Goal: Task Accomplishment & Management: Manage account settings

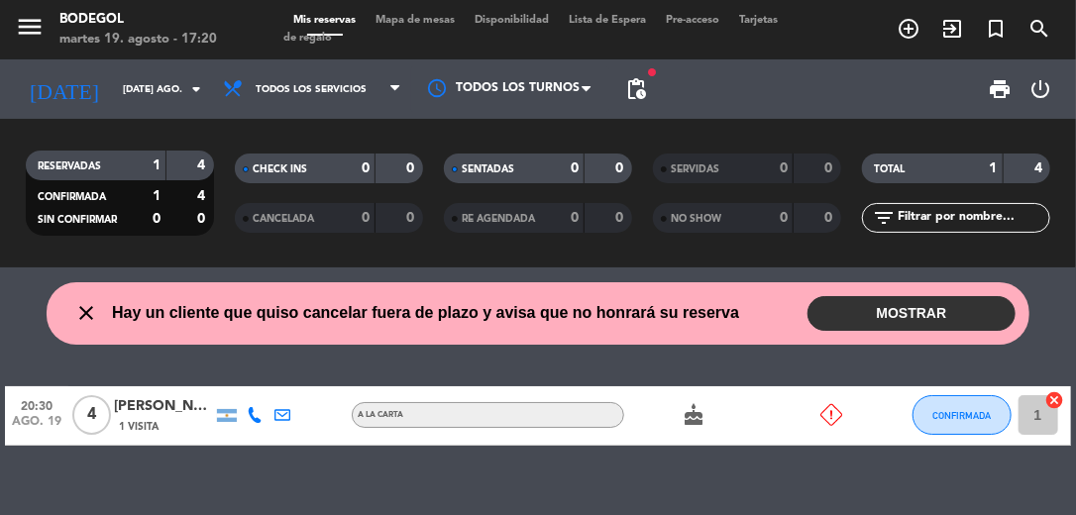
click at [896, 309] on button "MOSTRAR" at bounding box center [911, 313] width 208 height 35
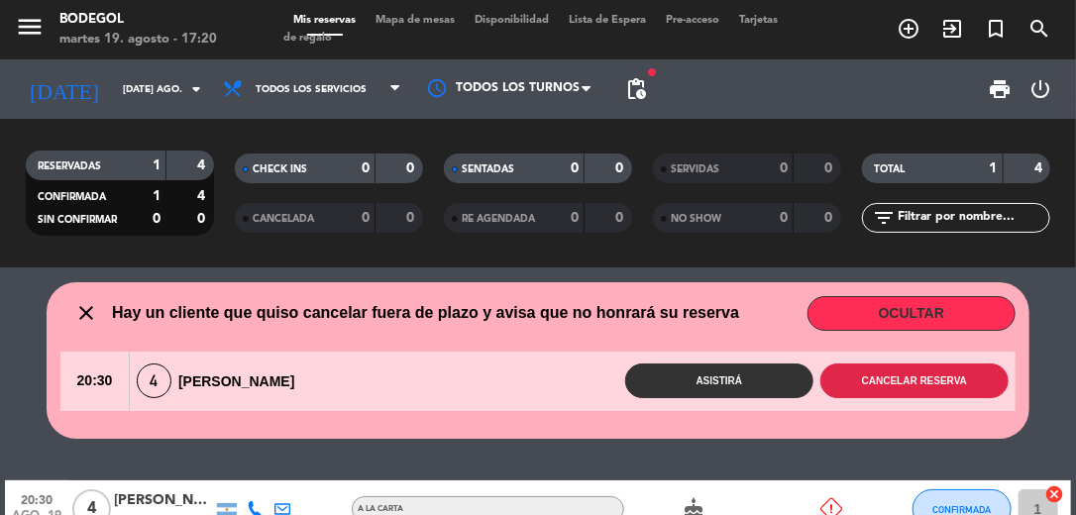
click at [898, 393] on button "Cancelar reserva" at bounding box center [914, 381] width 188 height 35
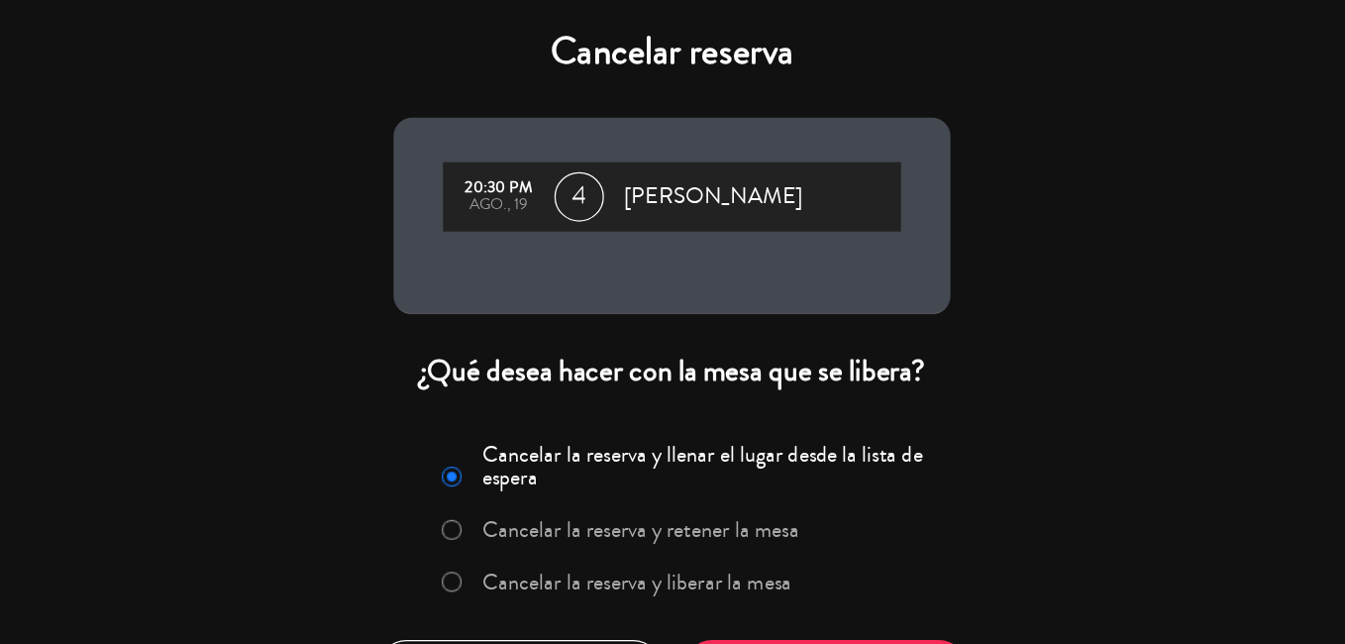
scroll to position [109, 0]
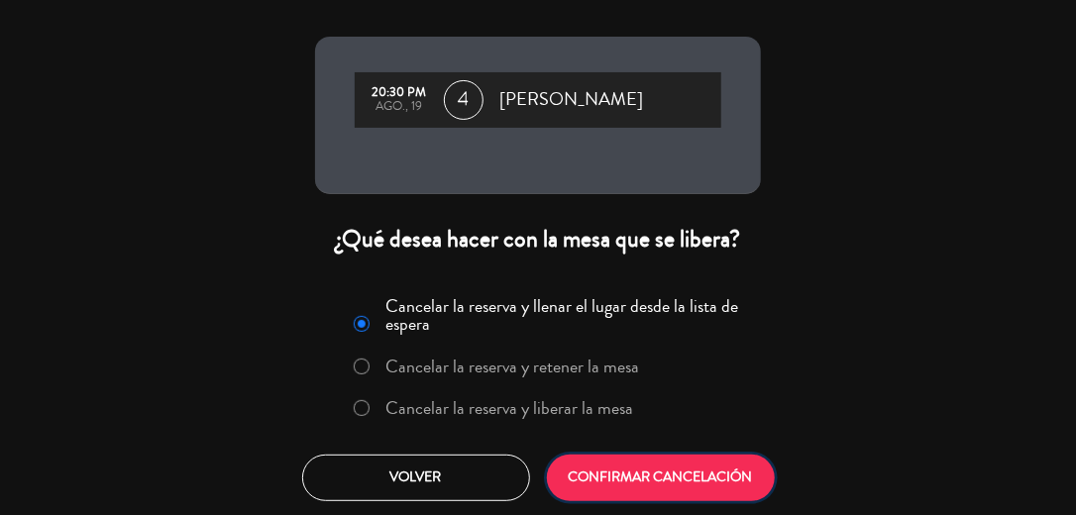
click at [711, 490] on button "CONFIRMAR CANCELACIÓN" at bounding box center [661, 478] width 228 height 47
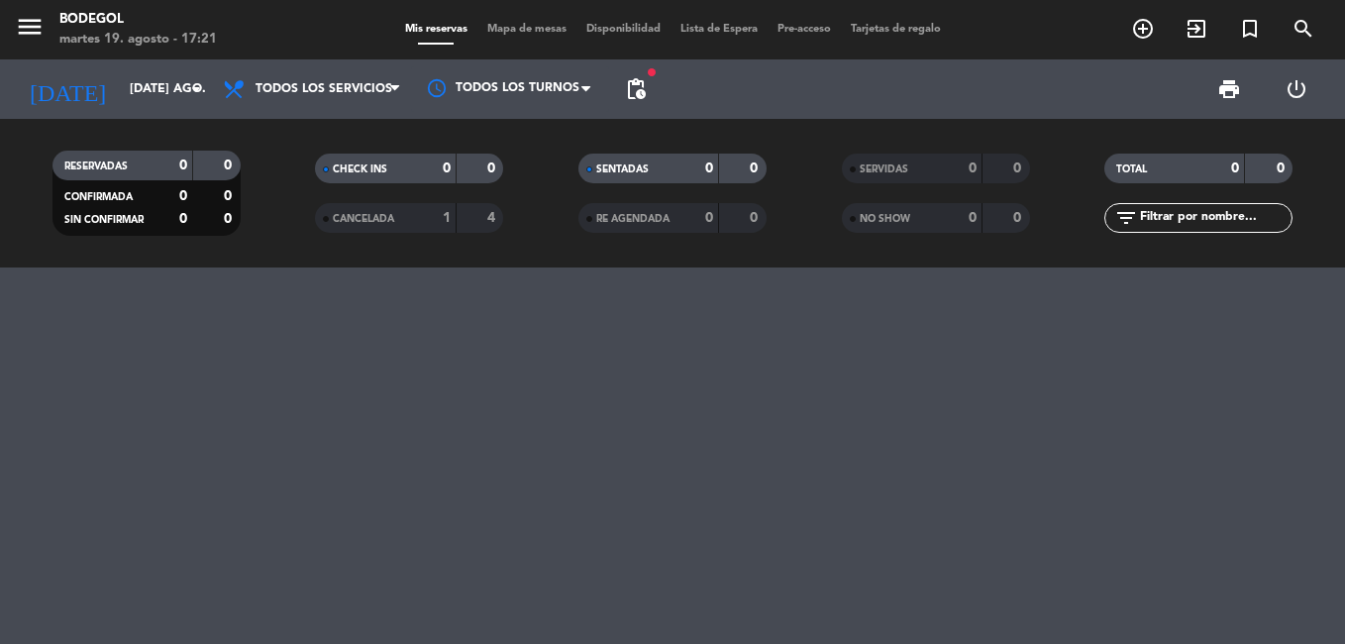
drag, startPoint x: 1006, startPoint y: 1, endPoint x: 751, endPoint y: 427, distance: 496.7
click at [751, 427] on div at bounding box center [672, 455] width 1345 height 376
click at [646, 78] on span "pending_actions" at bounding box center [636, 89] width 24 height 24
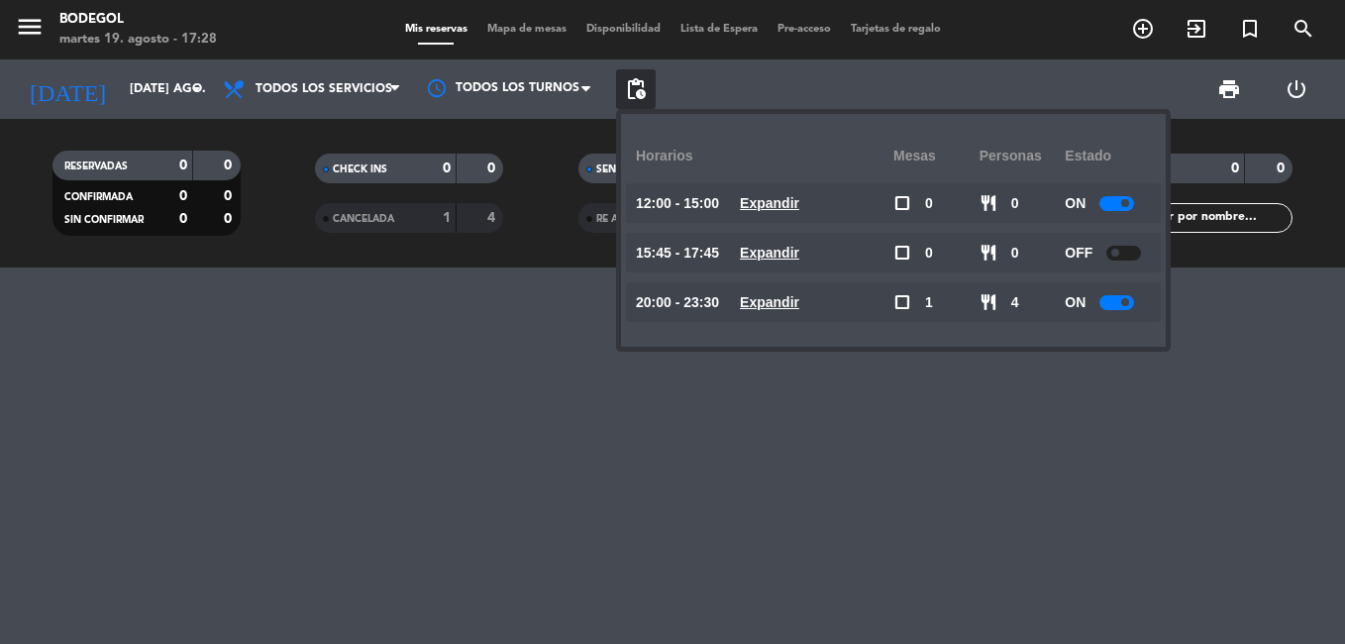
click at [434, 411] on div at bounding box center [672, 455] width 1345 height 376
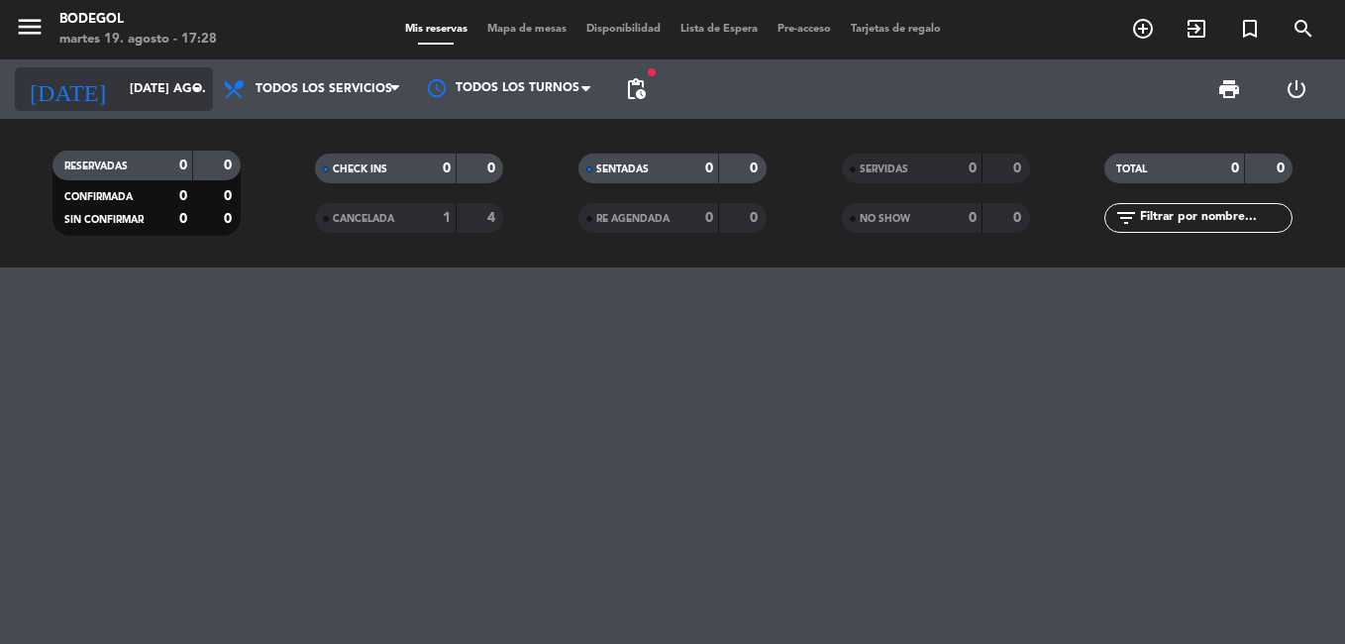
click at [151, 85] on input "[DATE] ago." at bounding box center [203, 89] width 167 height 34
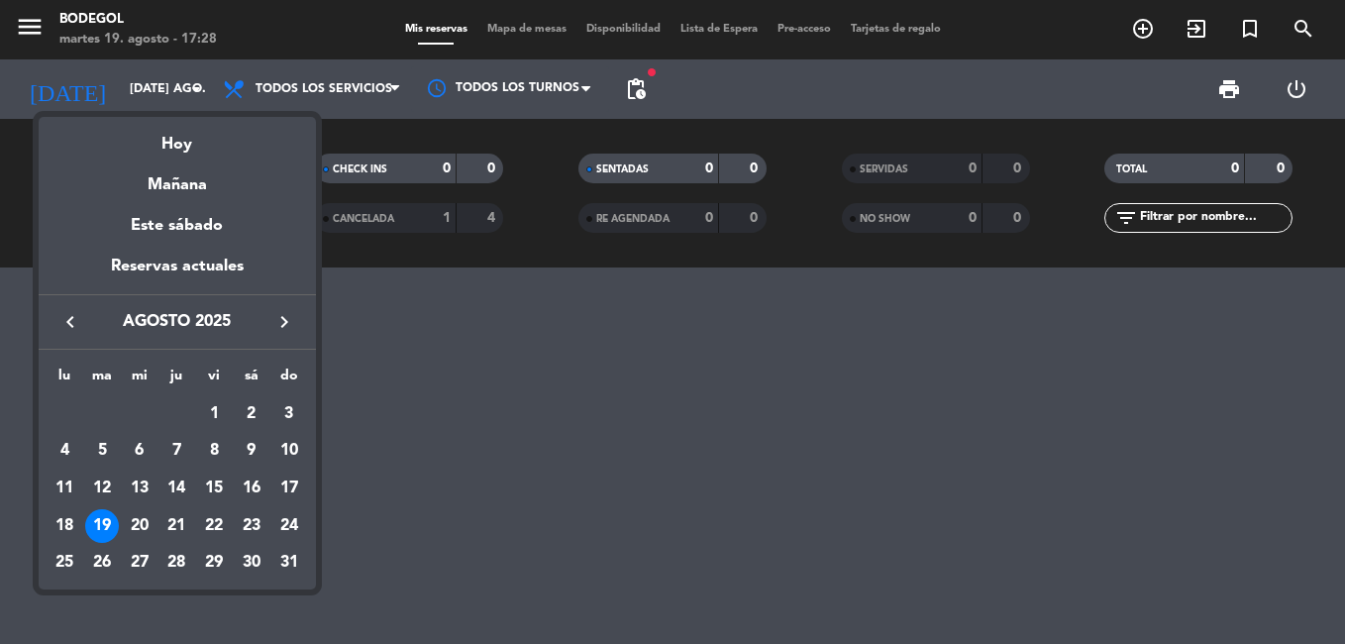
click at [194, 182] on div "Mañana" at bounding box center [177, 178] width 277 height 41
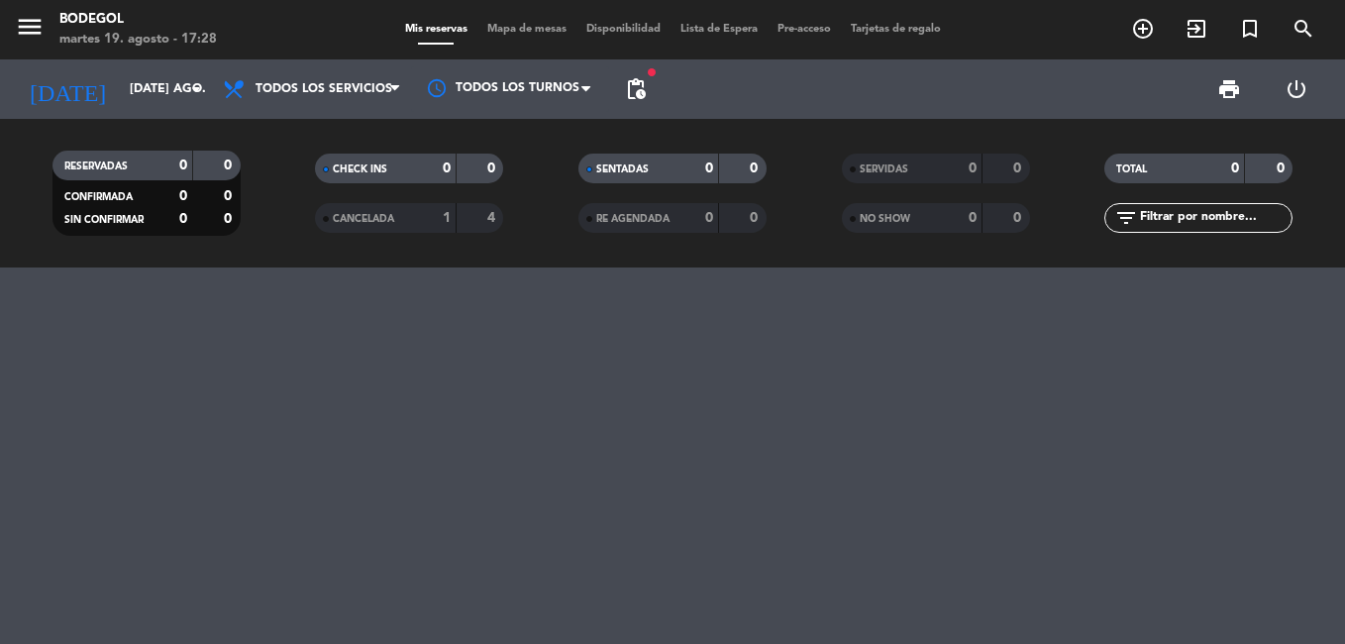
type input "mié. 20 ago."
click at [635, 97] on span "pending_actions" at bounding box center [636, 89] width 24 height 24
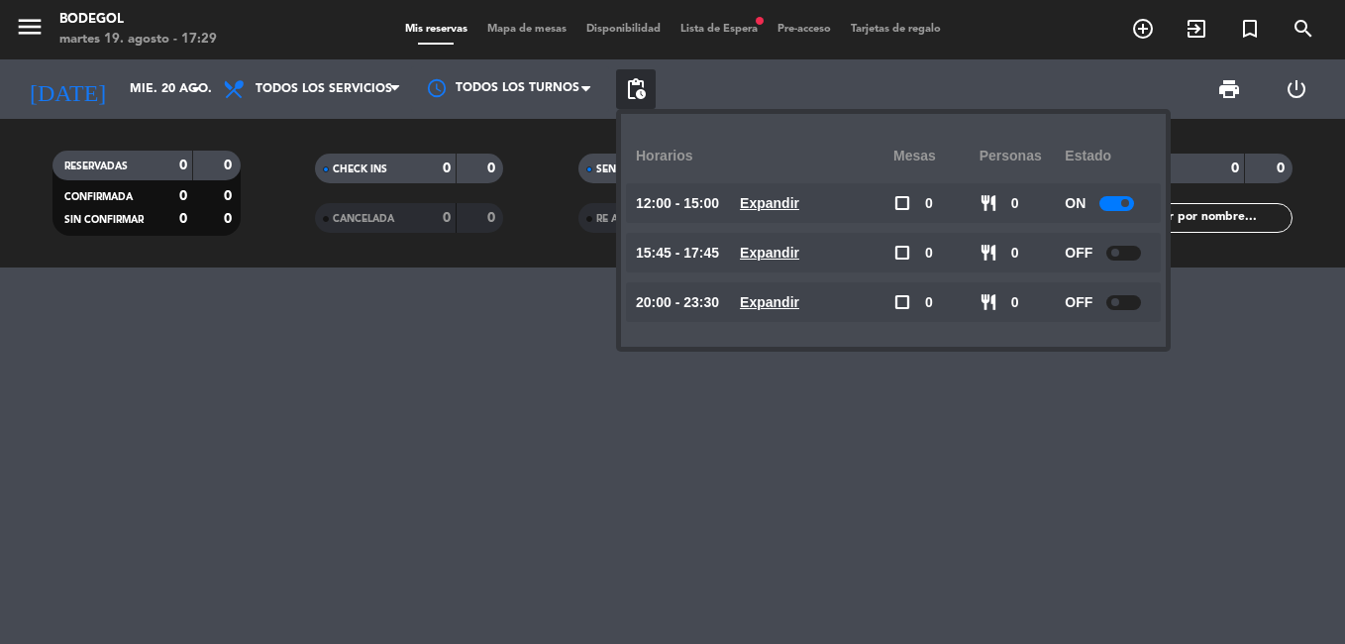
click at [716, 29] on span "Lista de Espera fiber_manual_record" at bounding box center [719, 29] width 97 height 11
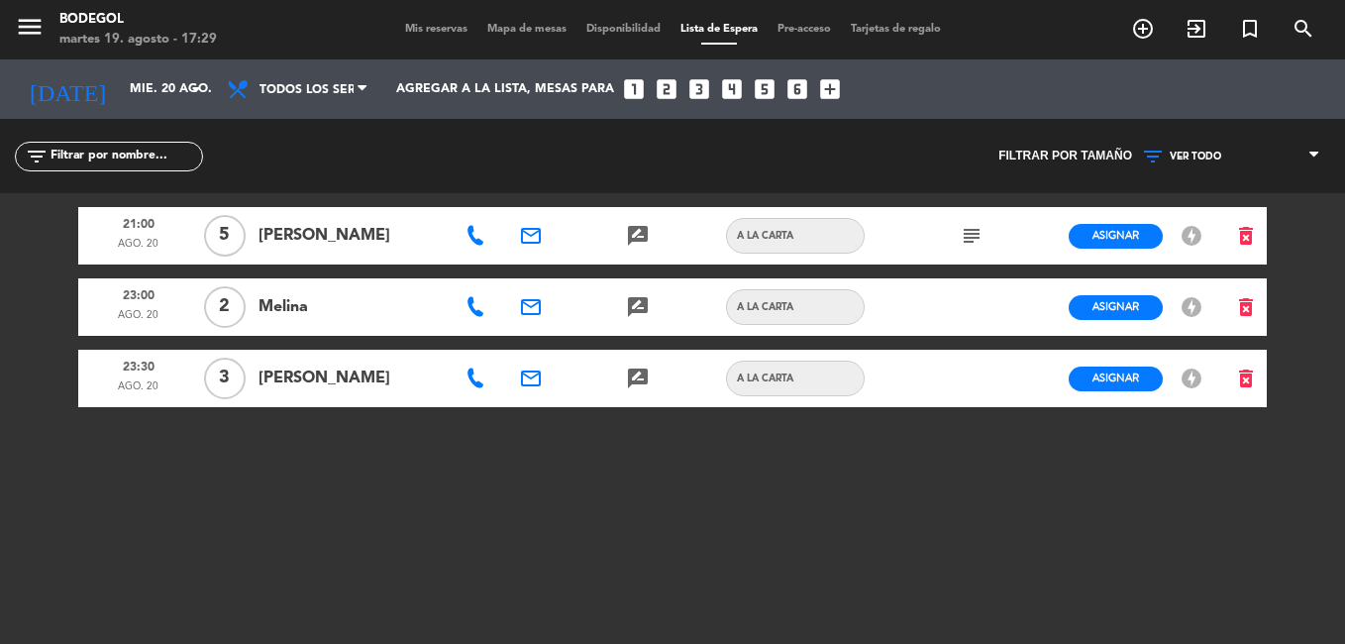
click at [400, 24] on span "Mis reservas" at bounding box center [436, 29] width 82 height 11
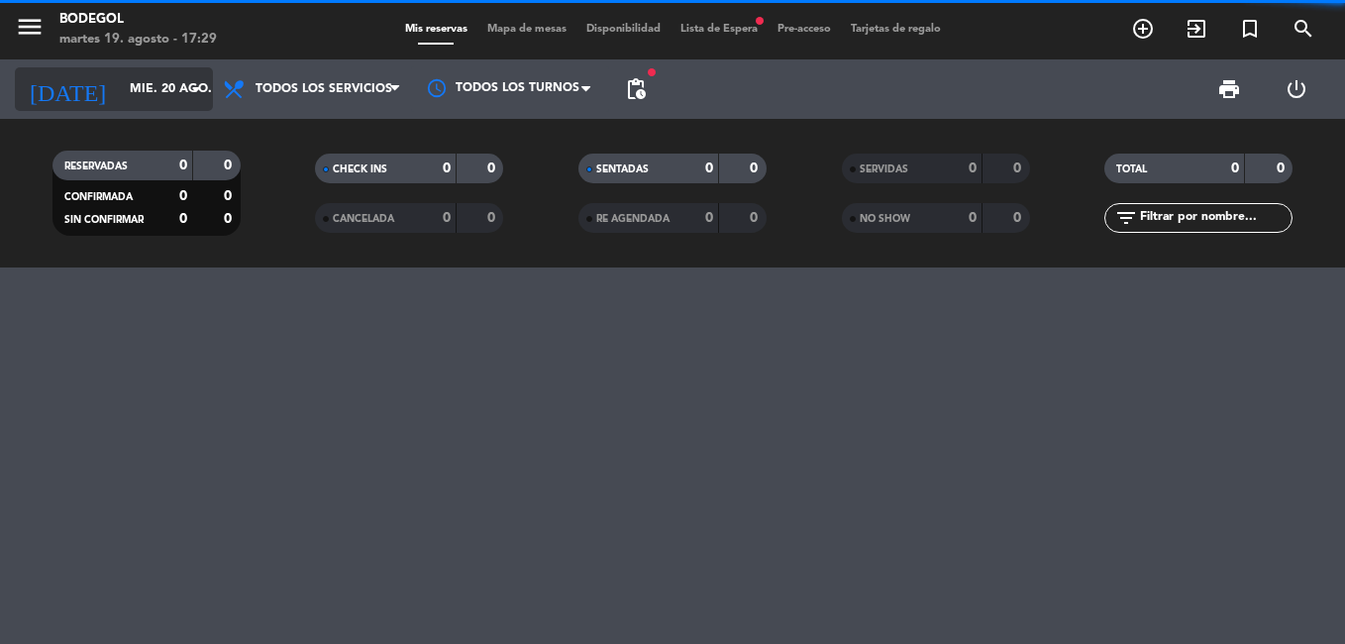
click at [174, 98] on input "mié. 20 ago." at bounding box center [203, 89] width 167 height 34
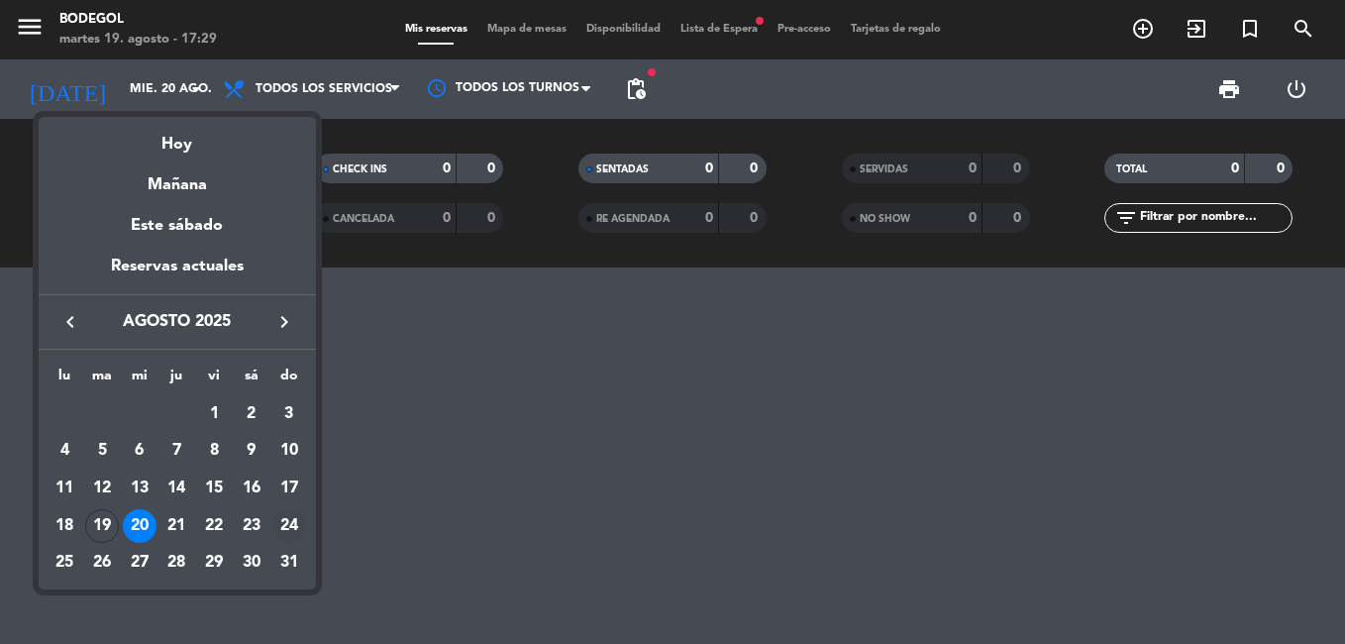
click at [287, 514] on div "24" at bounding box center [289, 526] width 34 height 34
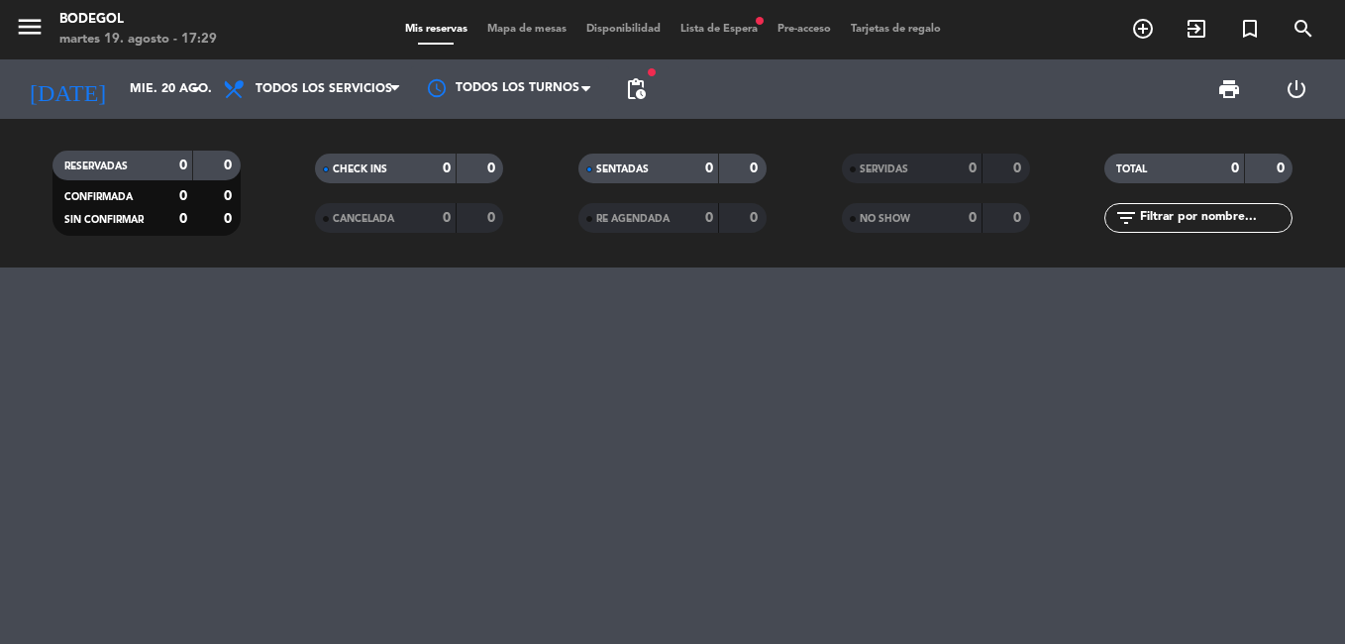
type input "dom. 24 ago."
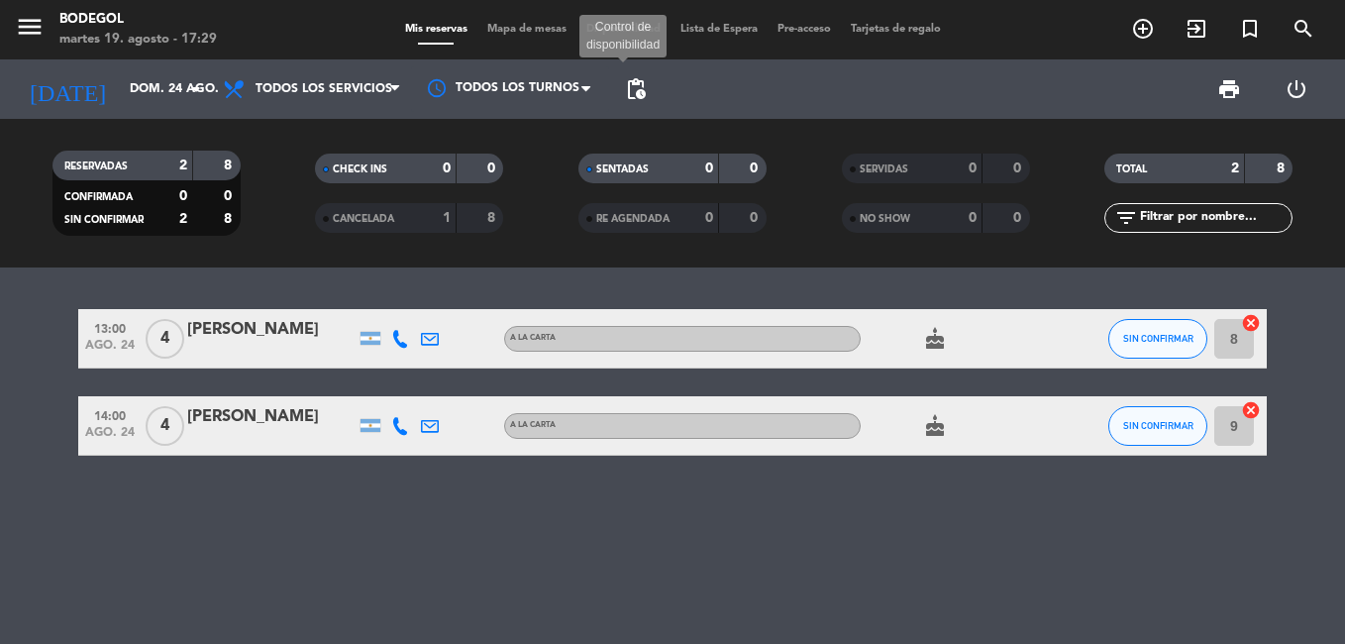
click at [634, 88] on span "pending_actions" at bounding box center [636, 89] width 24 height 24
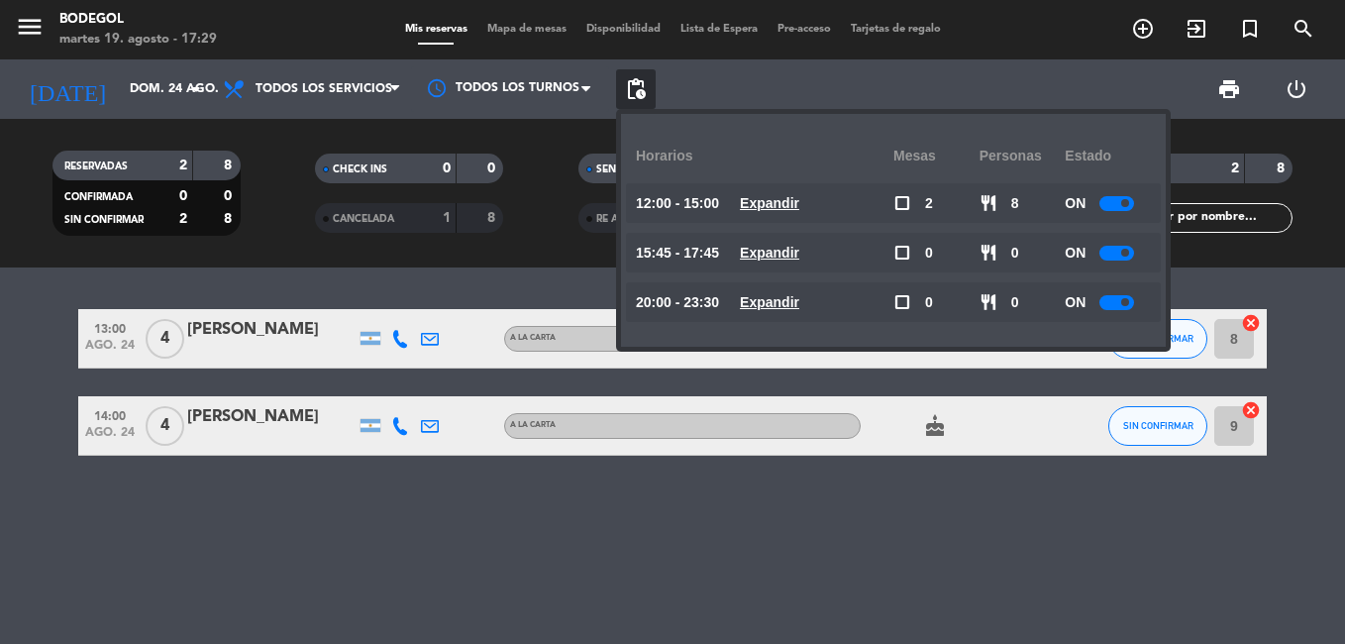
click at [1075, 304] on div at bounding box center [1117, 302] width 35 height 15
click at [1075, 258] on div at bounding box center [1117, 253] width 35 height 15
click at [918, 514] on div "13:00 ago. 24 4 [PERSON_NAME] A [PERSON_NAME] cake SIN CONFIRMAR 8 cancel 14:00…" at bounding box center [672, 455] width 1345 height 376
